Goal: Transaction & Acquisition: Purchase product/service

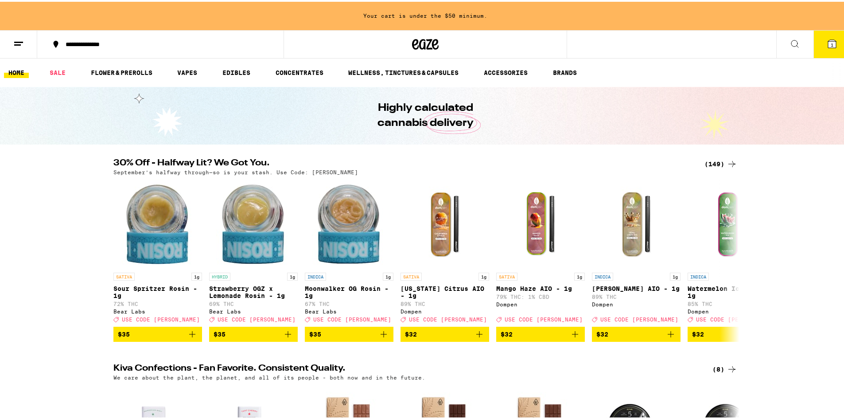
click at [828, 41] on icon at bounding box center [832, 42] width 8 height 8
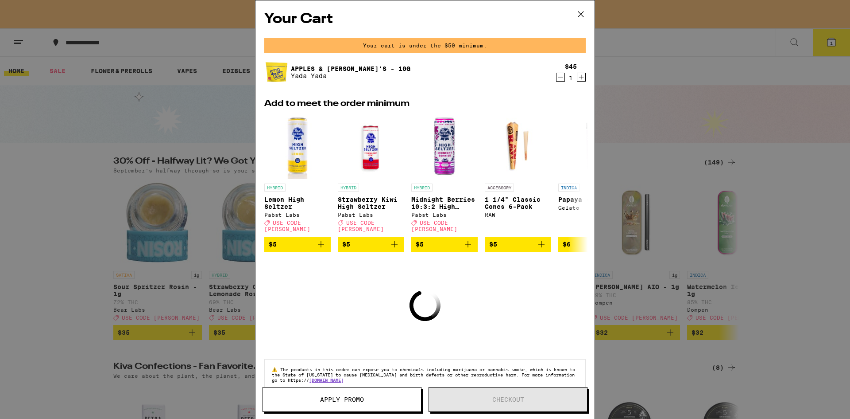
click at [565, 76] on div "1" at bounding box center [571, 77] width 12 height 7
click at [557, 75] on icon "Decrement" at bounding box center [561, 77] width 8 height 11
